Goal: Communication & Community: Answer question/provide support

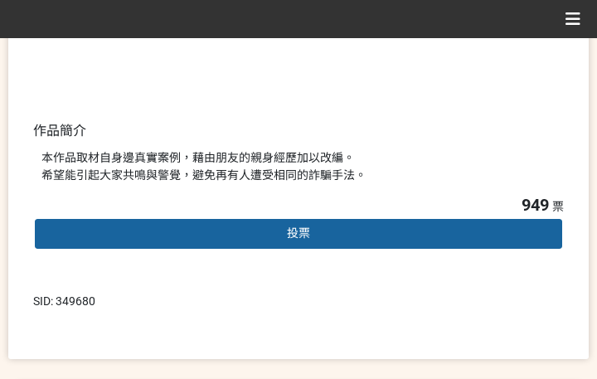
scroll to position [415, 0]
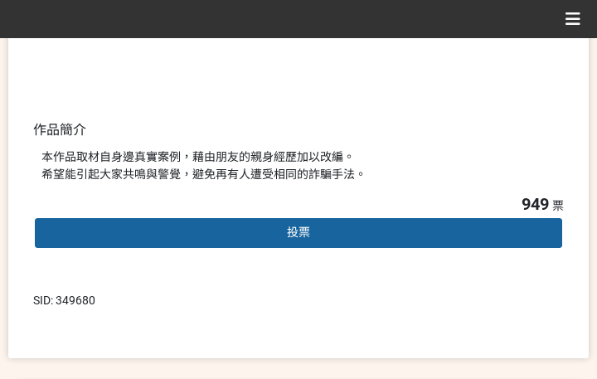
click at [360, 230] on div "投票" at bounding box center [298, 232] width 531 height 33
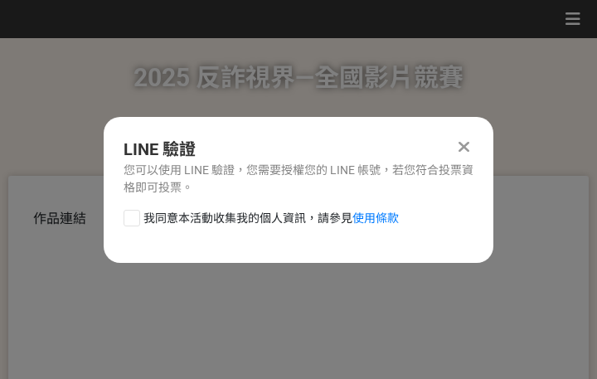
scroll to position [0, 0]
click at [271, 215] on span "我同意本活動收集我的個人資訊，請參見 使用條款" at bounding box center [271, 218] width 255 height 17
click at [135, 215] on input "我同意本活動收集我的個人資訊，請參見 使用條款" at bounding box center [129, 217] width 11 height 11
checkbox input "false"
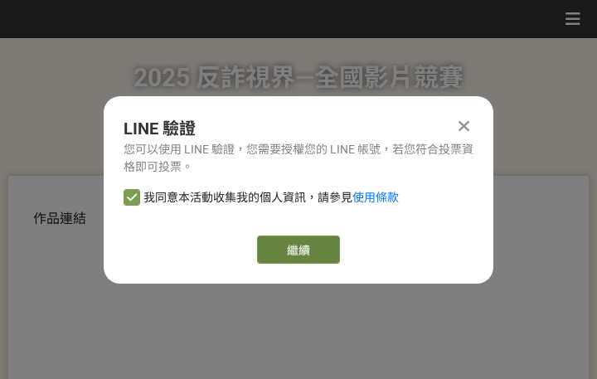
click at [314, 248] on link "繼續" at bounding box center [298, 250] width 83 height 28
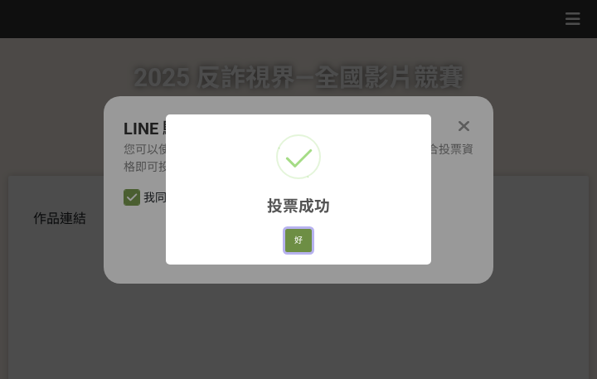
click at [291, 246] on button "好" at bounding box center [298, 240] width 27 height 23
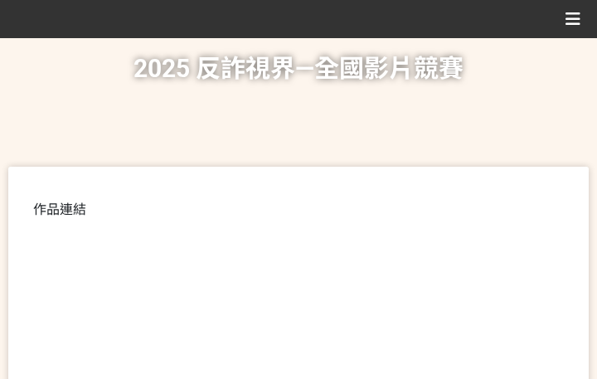
scroll to position [317, 0]
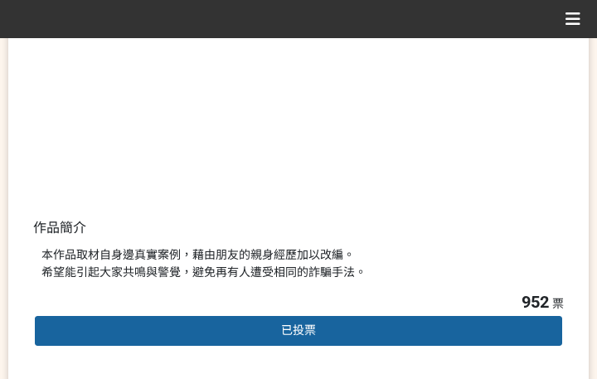
drag, startPoint x: 394, startPoint y: 256, endPoint x: 604, endPoint y: 283, distance: 211.5
click at [416, 258] on div "本作品取材自身邊真實案例，藉由朋友的親身經歷加以改編。 希望能引起大家共鳴與警覺，避免再有人遭受相同的詐騙手法。" at bounding box center [298, 263] width 514 height 35
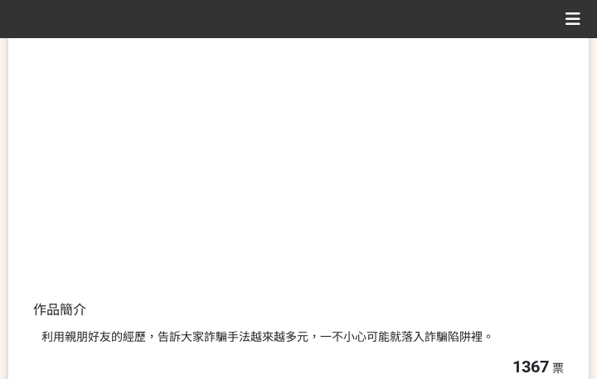
scroll to position [475, 0]
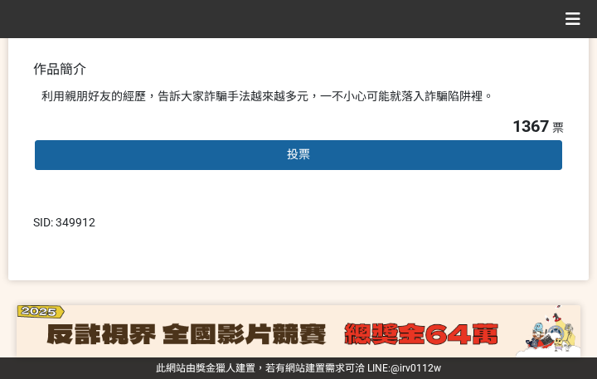
click at [343, 163] on div "投票" at bounding box center [298, 155] width 531 height 33
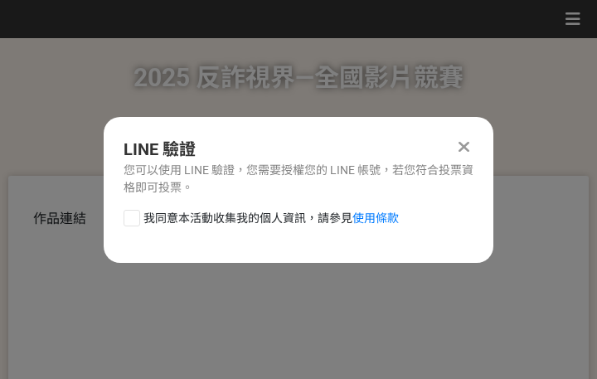
scroll to position [0, 0]
click at [247, 214] on span "我同意本活動收集我的個人資訊，請參見 使用條款" at bounding box center [271, 218] width 255 height 17
click at [135, 214] on input "我同意本活動收集我的個人資訊，請參見 使用條款" at bounding box center [129, 217] width 11 height 11
checkbox input "false"
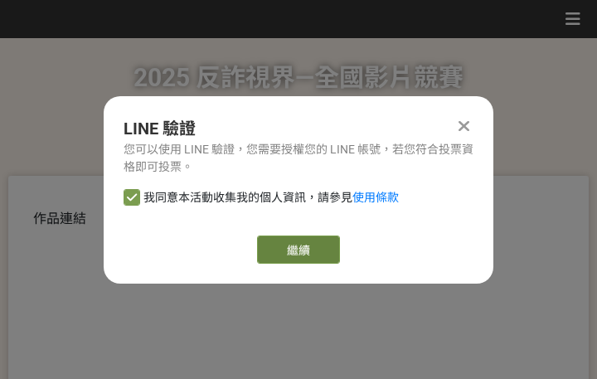
click at [317, 256] on link "繼續" at bounding box center [298, 250] width 83 height 28
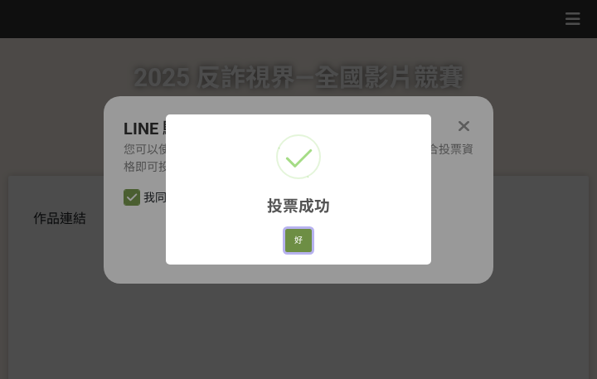
click at [309, 242] on button "好" at bounding box center [298, 240] width 27 height 23
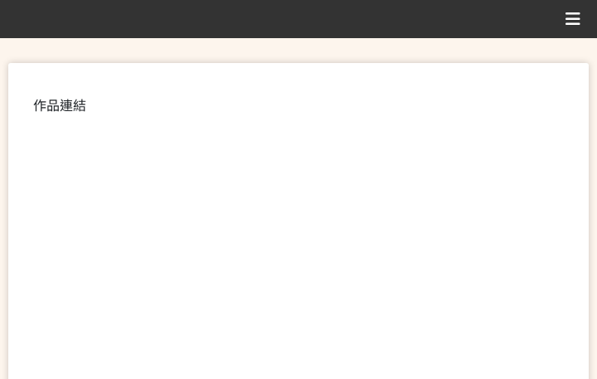
scroll to position [346, 0]
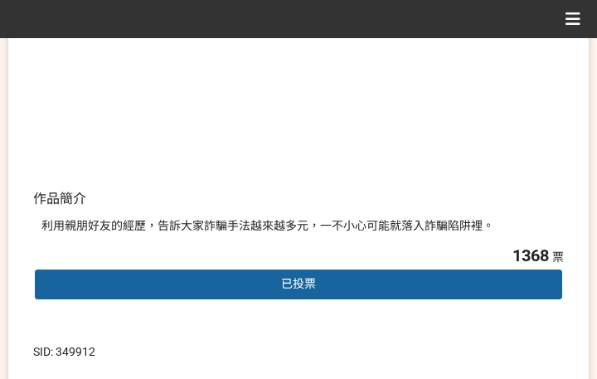
click at [445, 209] on div "利用親朋好友的經歷，告訴大家詐騙手法越來越多元，一不小心可能就落入詐騙陷阱裡。" at bounding box center [298, 226] width 531 height 34
